Goal: Transaction & Acquisition: Book appointment/travel/reservation

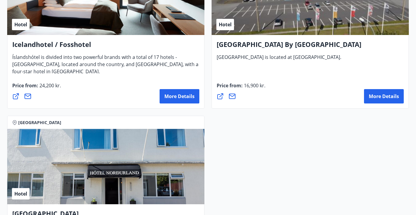
scroll to position [2118, 0]
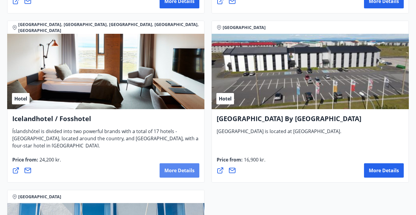
click at [177, 171] on font "More details" at bounding box center [179, 170] width 30 height 7
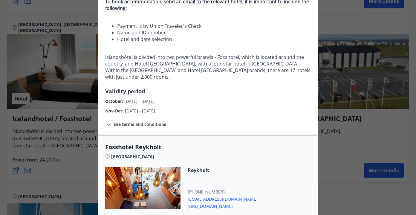
scroll to position [81, 0]
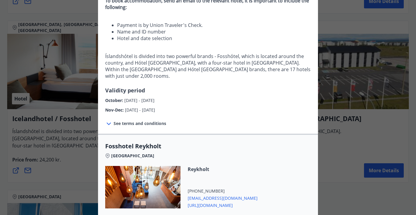
click at [151, 120] on font "See terms and conditions" at bounding box center [139, 123] width 53 height 6
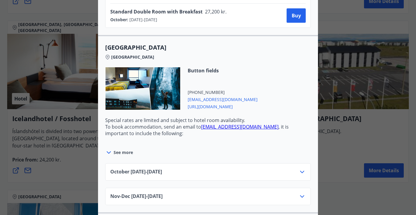
scroll to position [1605, 0]
click at [155, 168] on font "31.10.25" at bounding box center [154, 171] width 15 height 7
click at [300, 168] on icon at bounding box center [301, 171] width 7 height 7
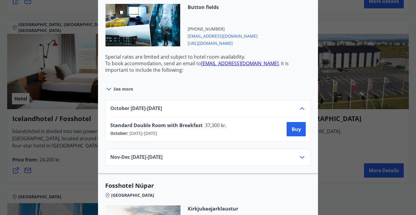
scroll to position [1680, 0]
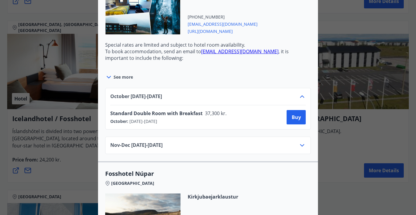
click at [300, 142] on icon at bounding box center [301, 145] width 7 height 7
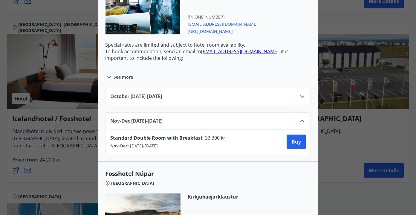
click at [302, 93] on icon at bounding box center [301, 96] width 7 height 7
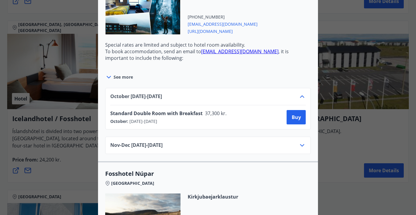
click at [302, 142] on icon at bounding box center [301, 145] width 7 height 7
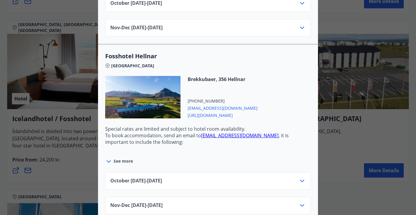
scroll to position [583, 0]
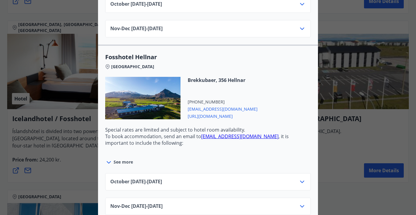
click at [336, 12] on div at bounding box center [208, 107] width 416 height 215
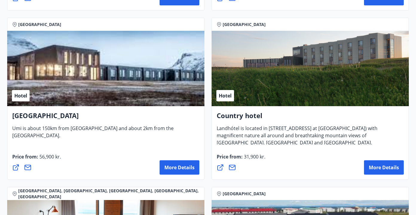
scroll to position [1952, 0]
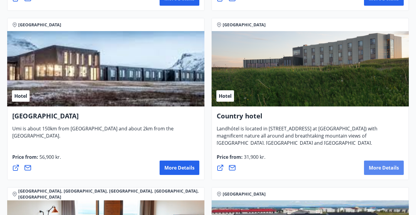
click at [370, 166] on font "More details" at bounding box center [384, 167] width 30 height 7
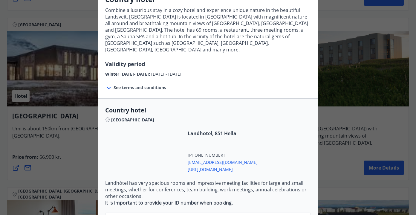
scroll to position [60, 0]
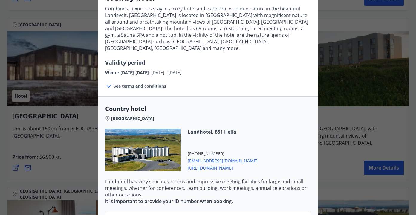
click at [153, 83] on font "See terms and conditions" at bounding box center [139, 86] width 53 height 6
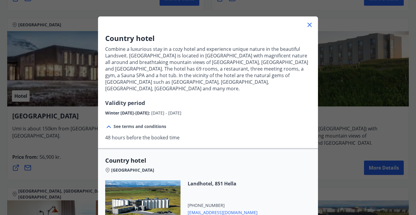
scroll to position [0, 0]
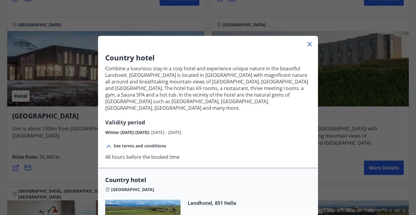
click at [309, 45] on icon at bounding box center [309, 44] width 7 height 7
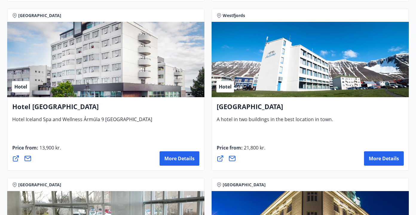
scroll to position [1118, 0]
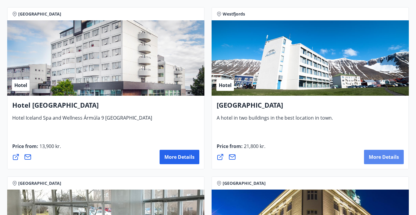
click at [393, 160] on button "More details" at bounding box center [384, 157] width 40 height 14
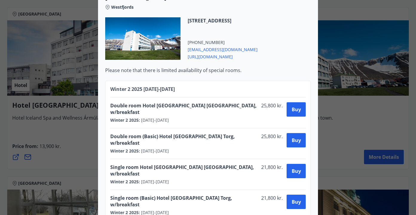
scroll to position [166, 0]
